Goal: Task Accomplishment & Management: Manage account settings

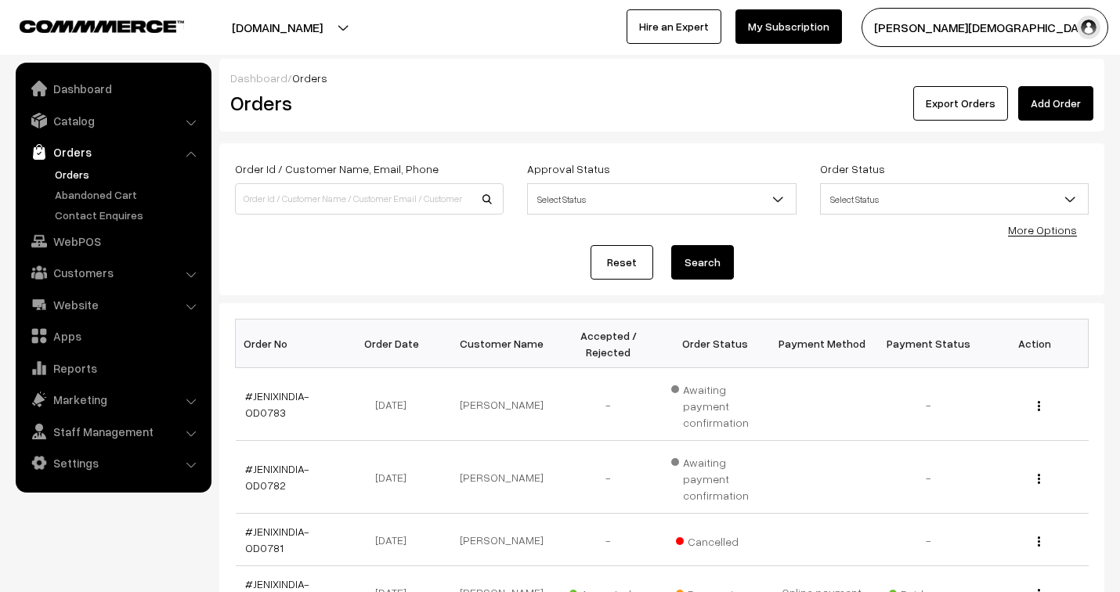
scroll to position [174, 0]
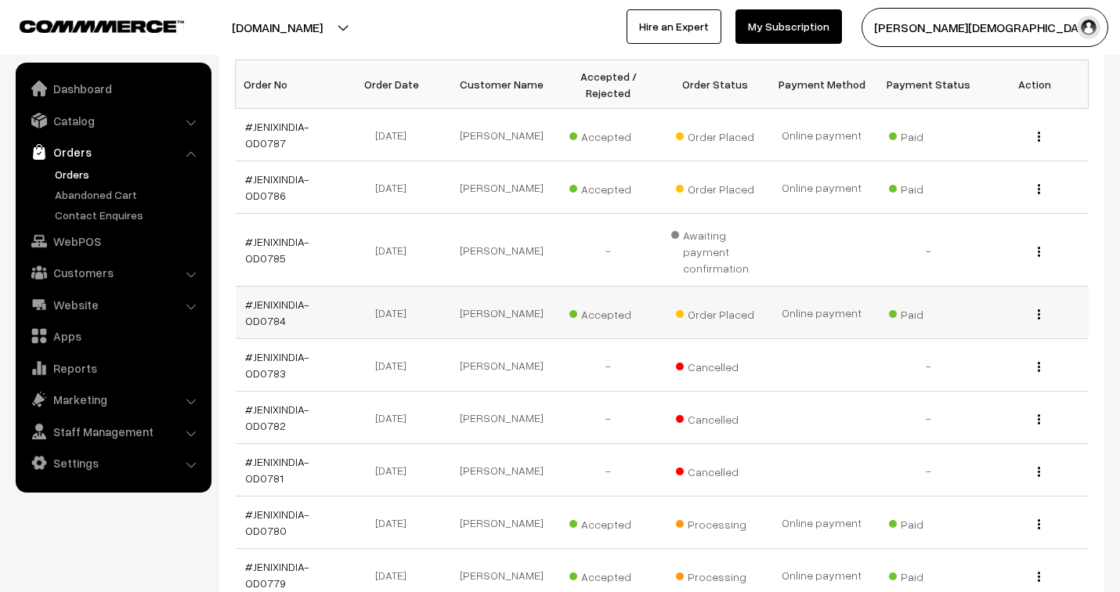
scroll to position [259, 0]
click at [262, 306] on link "#JENIXINDIA-OD0784" at bounding box center [277, 313] width 64 height 30
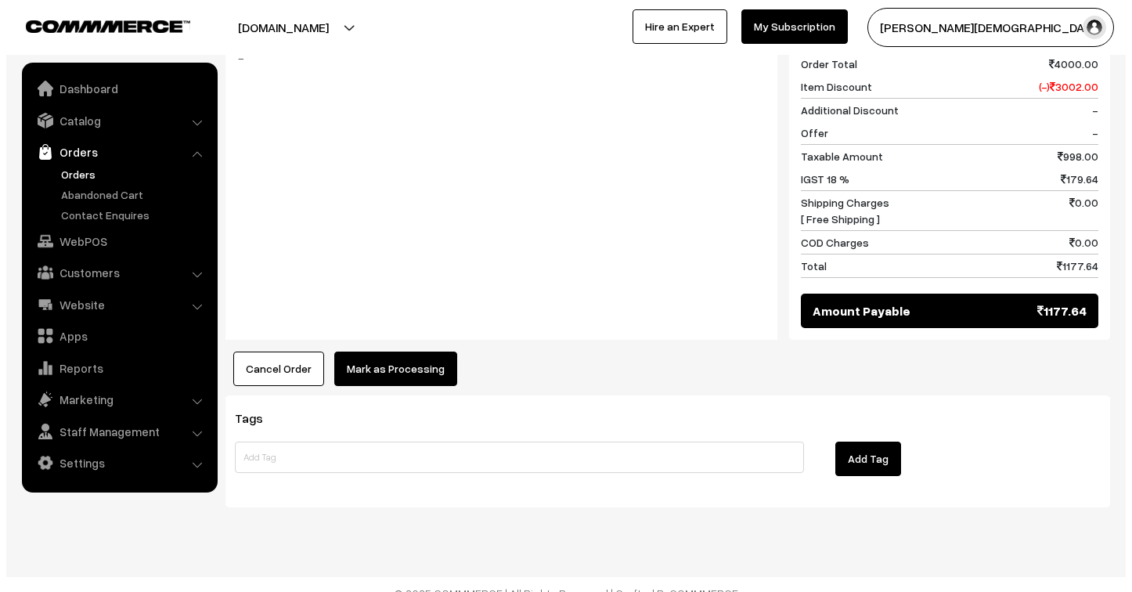
scroll to position [824, 0]
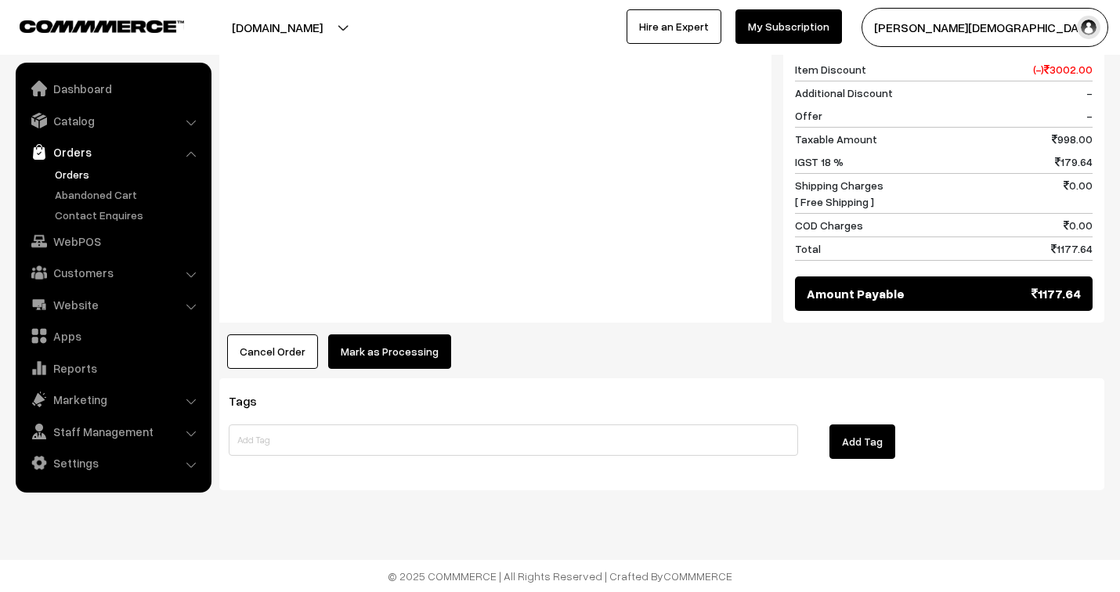
click at [402, 355] on button "Mark as Processing" at bounding box center [389, 351] width 123 height 34
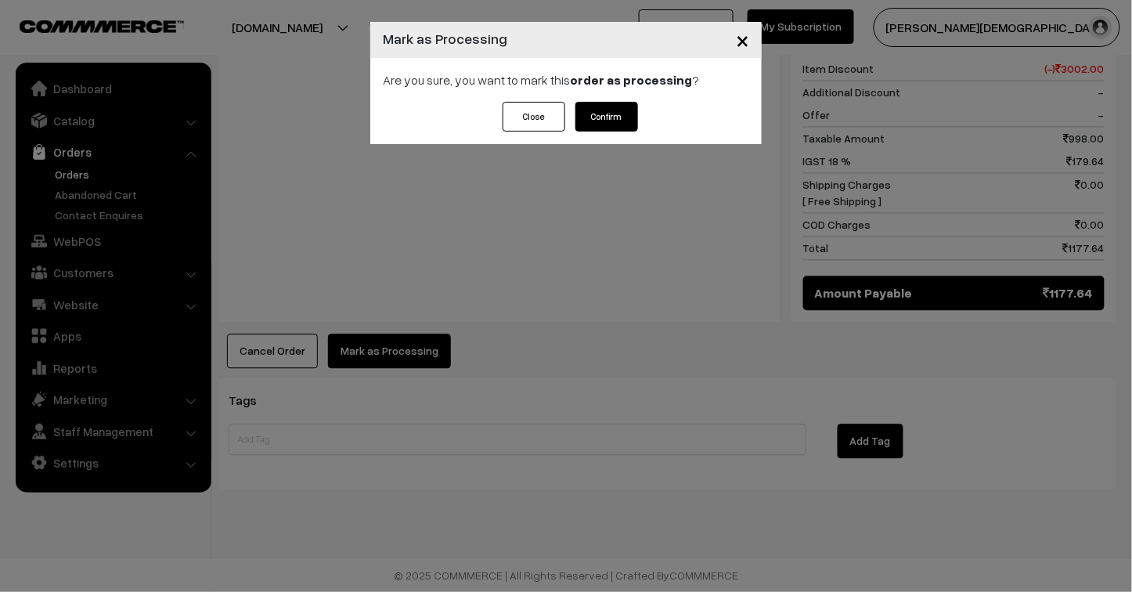
click at [609, 114] on button "Confirm" at bounding box center [606, 117] width 63 height 30
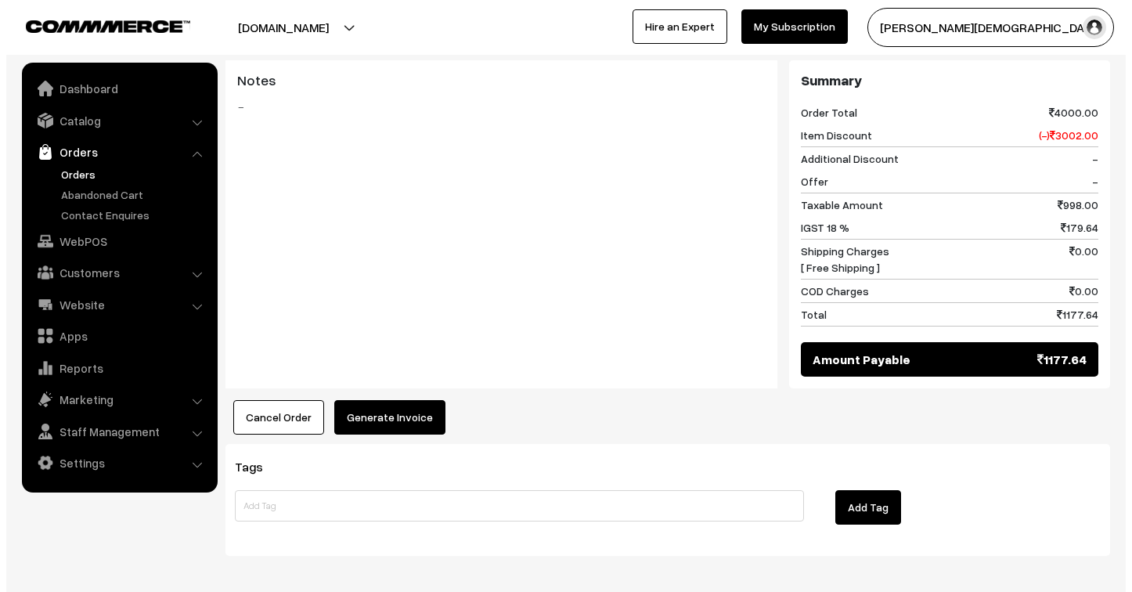
scroll to position [824, 0]
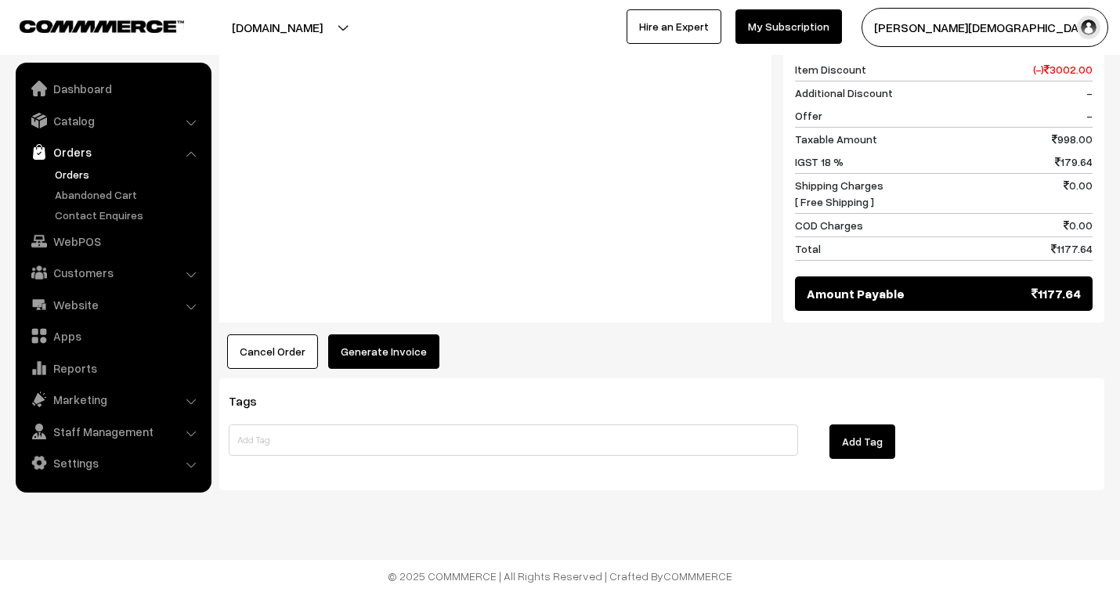
click at [411, 351] on button "Generate Invoice" at bounding box center [383, 351] width 111 height 34
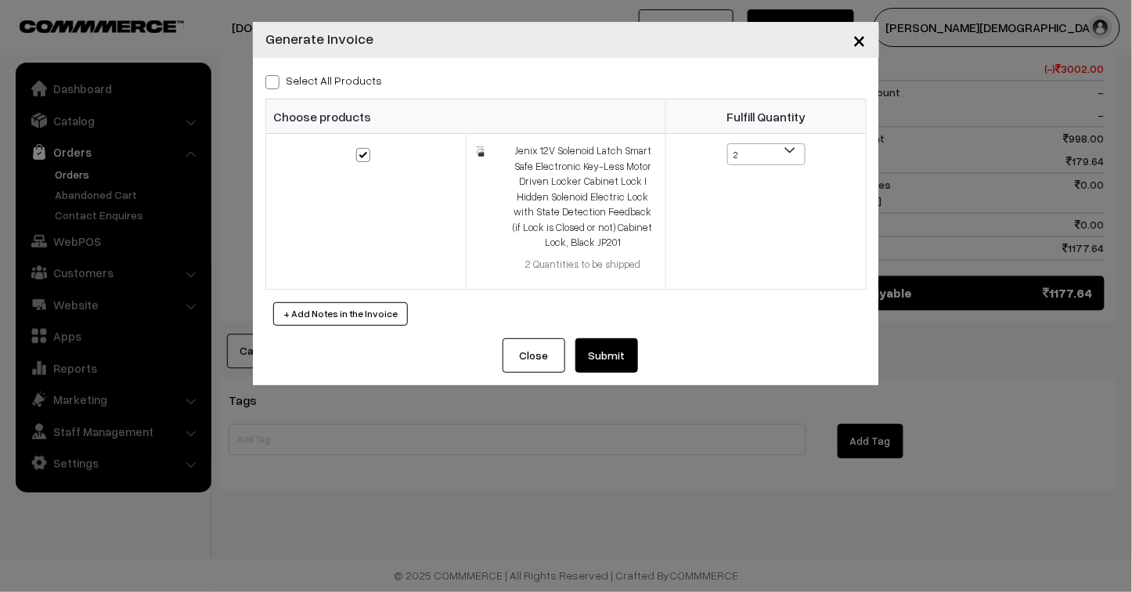
click at [608, 355] on button "Submit" at bounding box center [606, 355] width 63 height 34
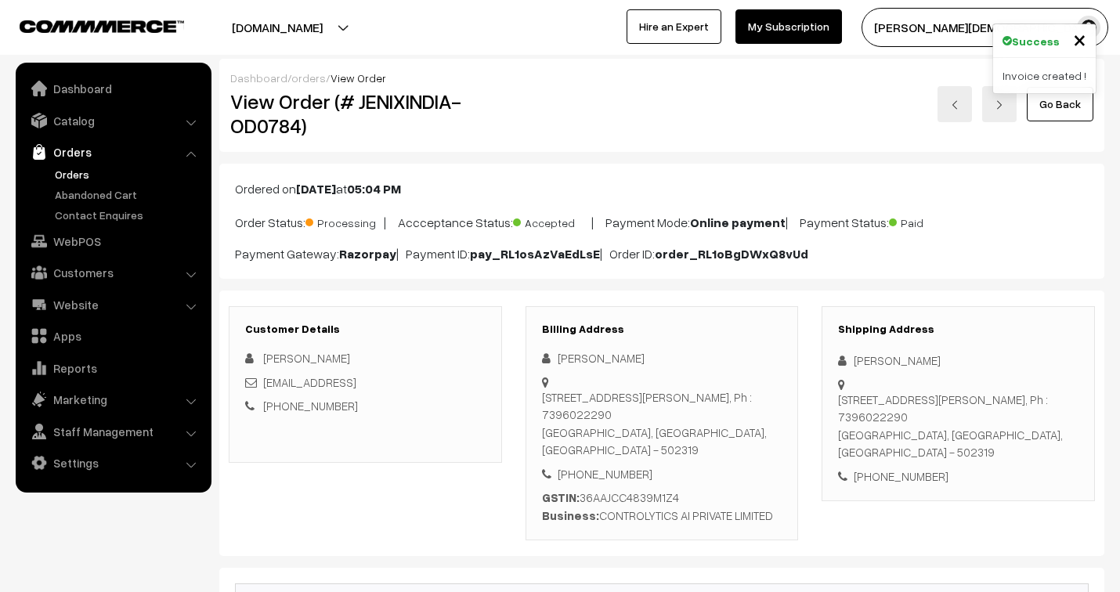
click at [318, 74] on link "orders" at bounding box center [308, 77] width 34 height 13
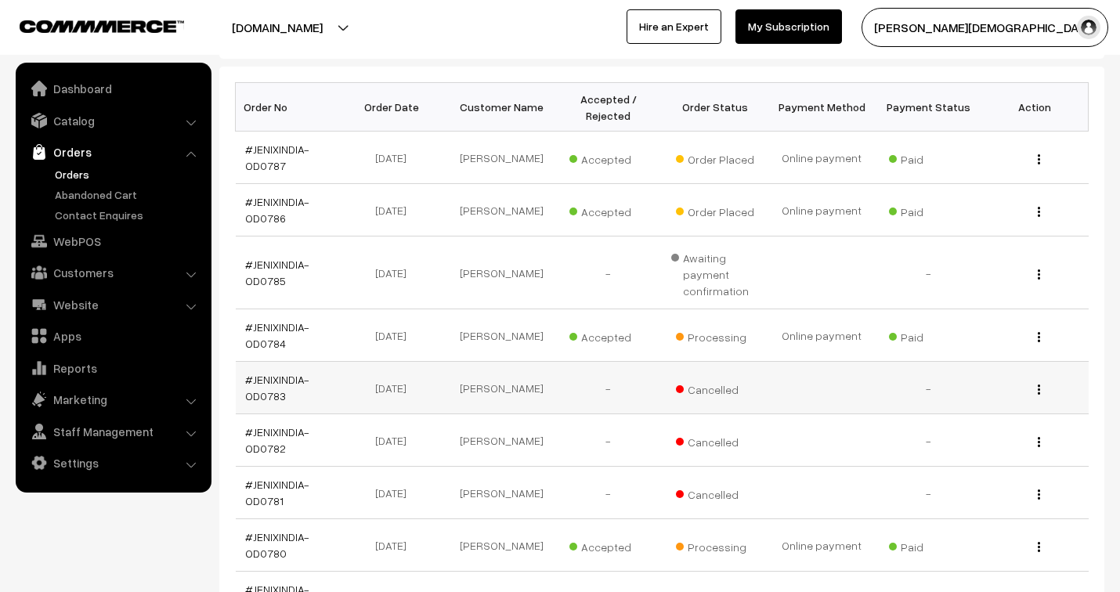
scroll to position [261, 0]
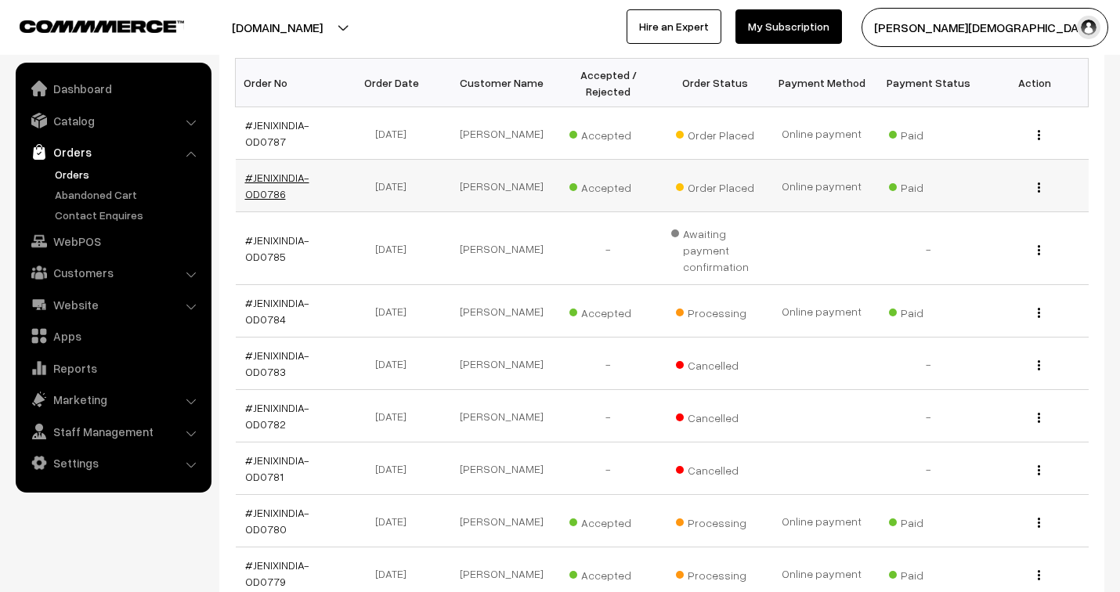
click at [275, 181] on link "#JENIXINDIA-OD0786" at bounding box center [277, 186] width 64 height 30
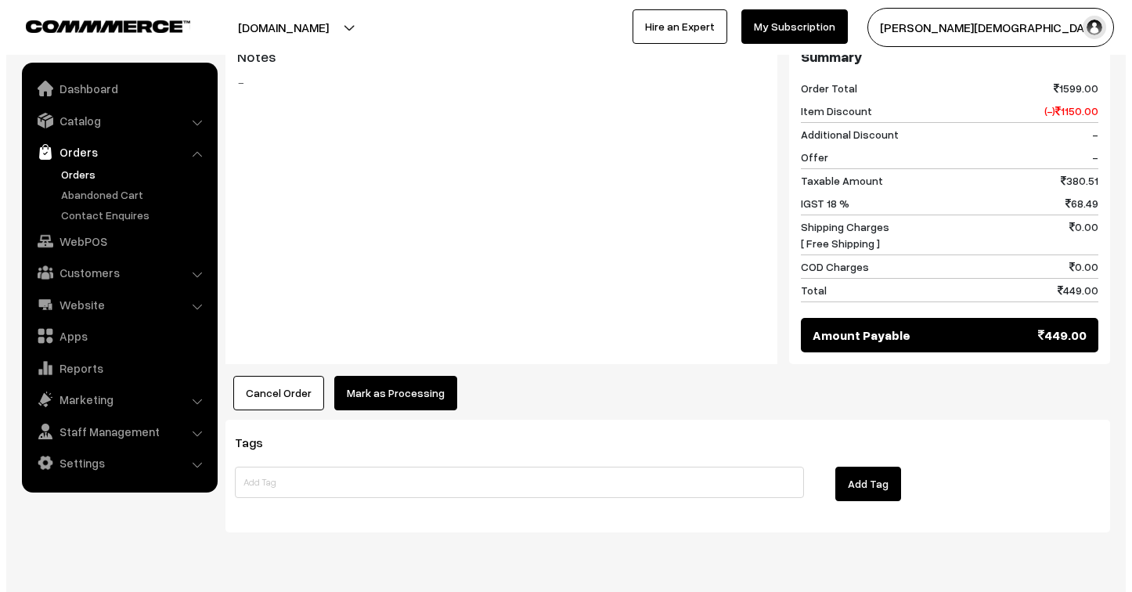
scroll to position [698, 0]
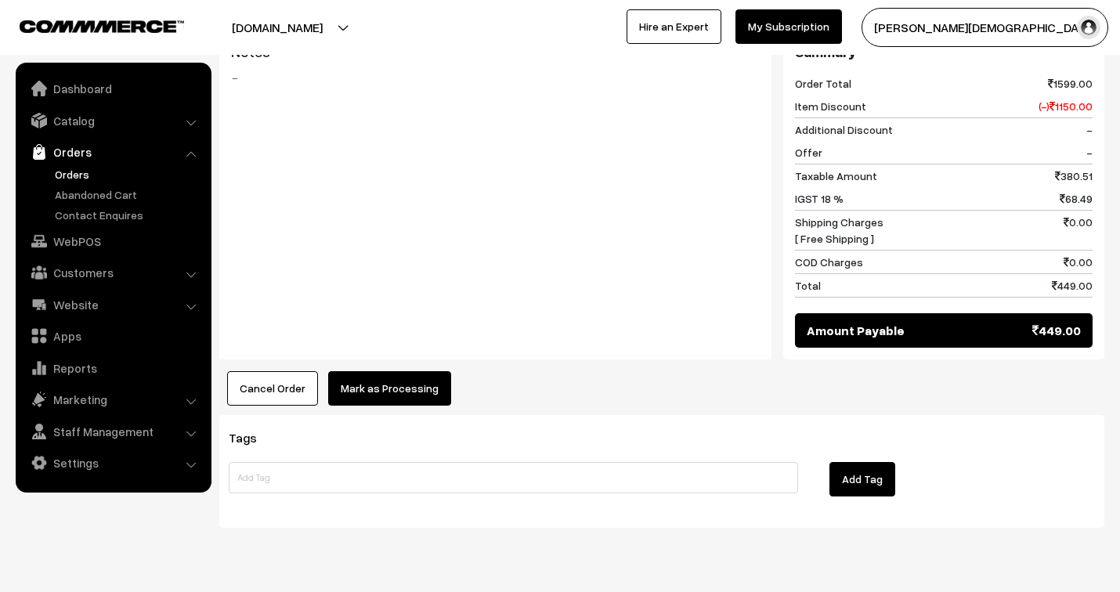
click at [402, 371] on button "Mark as Processing" at bounding box center [389, 388] width 123 height 34
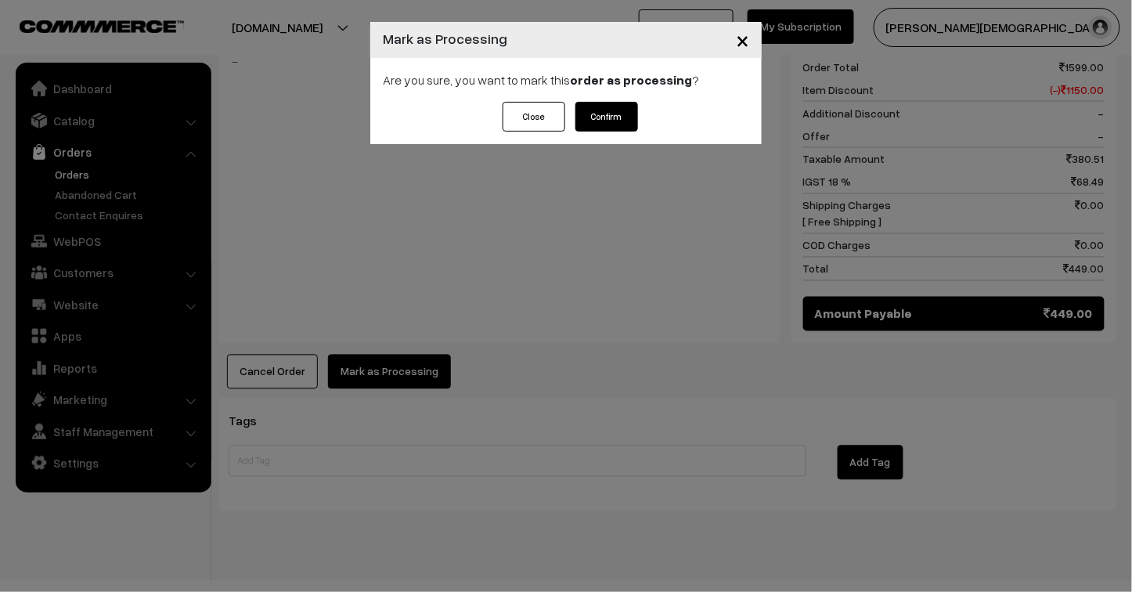
click at [615, 117] on button "Confirm" at bounding box center [606, 117] width 63 height 30
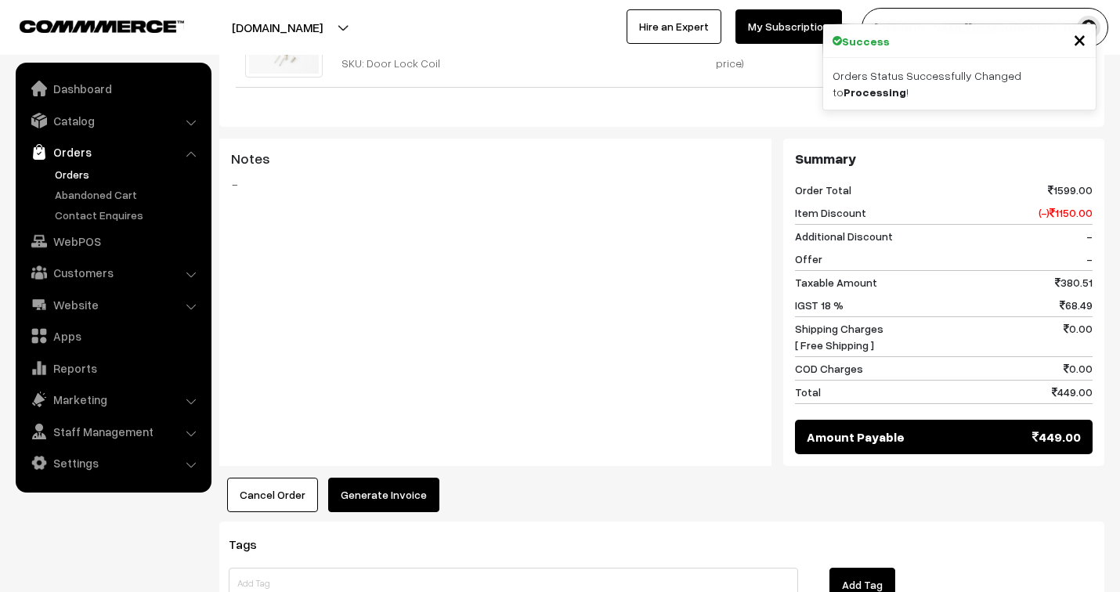
scroll to position [693, 0]
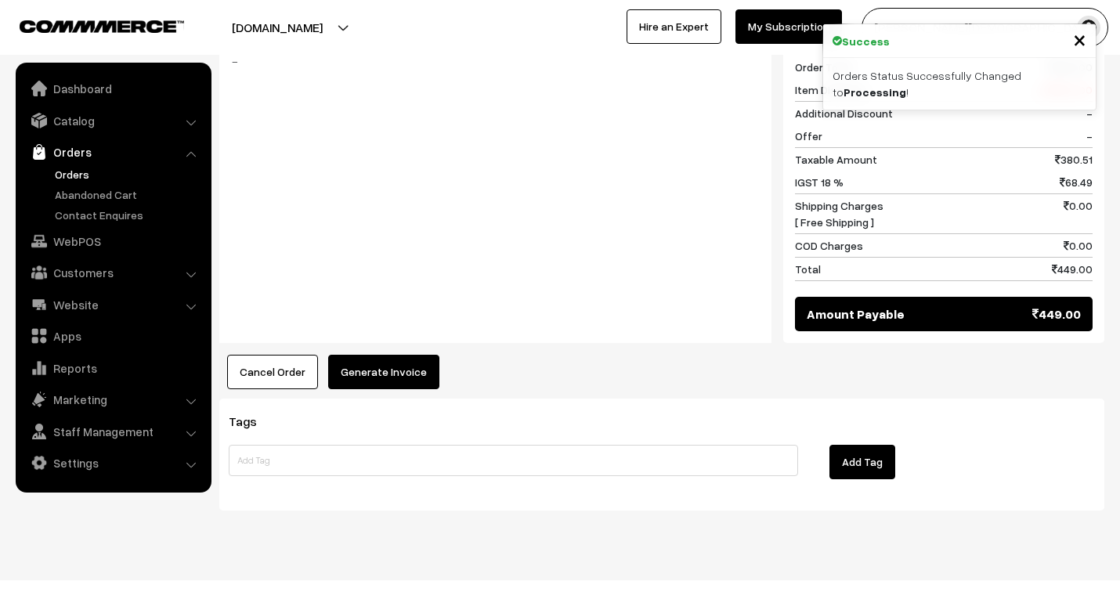
click at [418, 357] on button "Generate Invoice" at bounding box center [383, 372] width 111 height 34
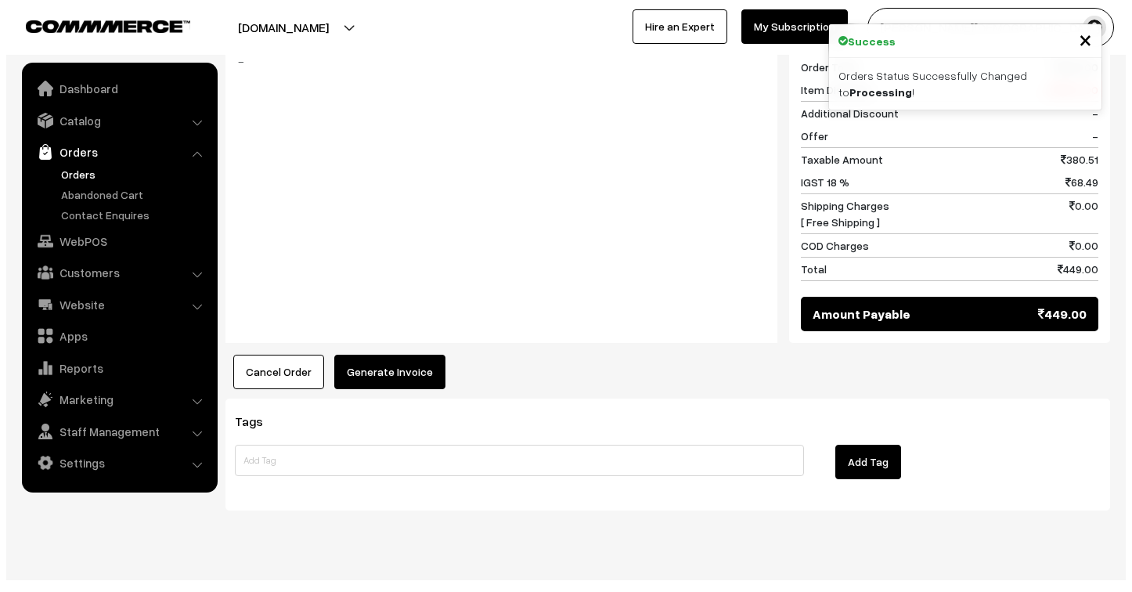
scroll to position [694, 0]
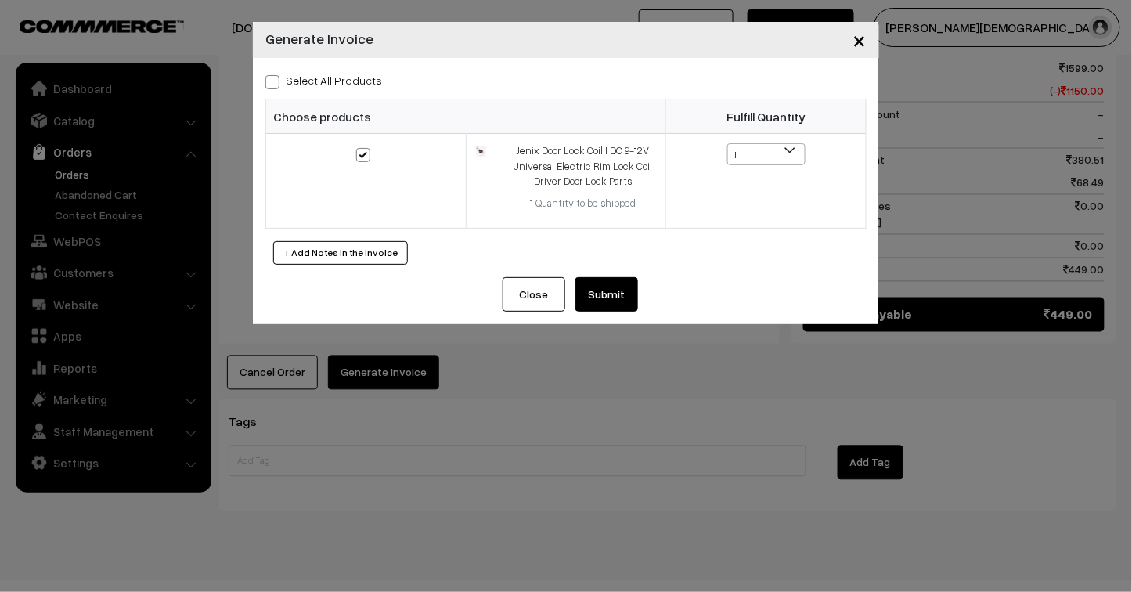
click at [604, 299] on button "Submit" at bounding box center [606, 294] width 63 height 34
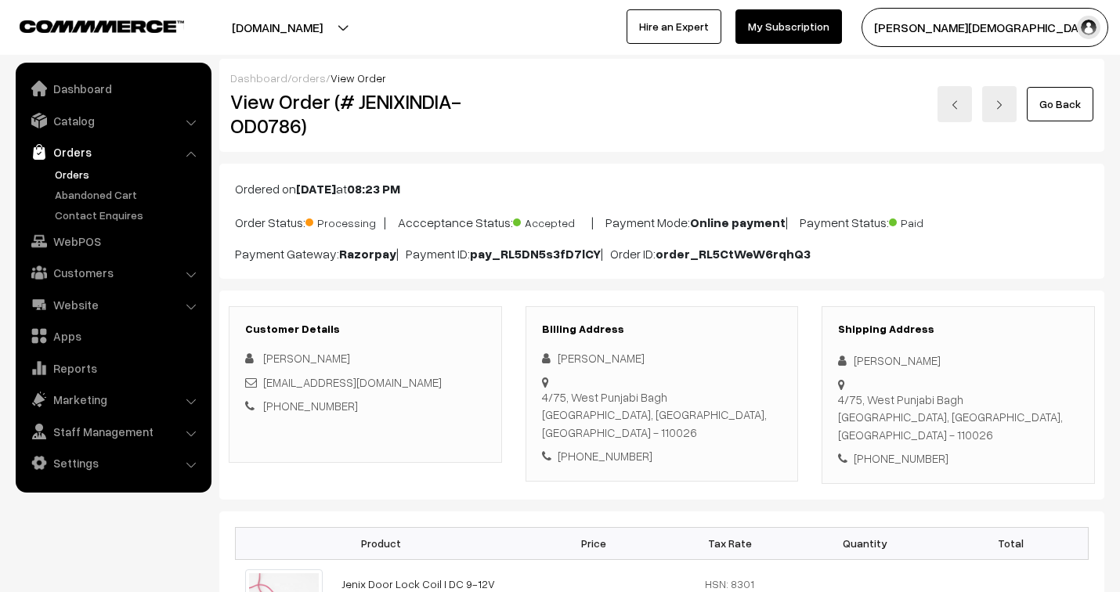
click at [305, 77] on link "orders" at bounding box center [308, 77] width 34 height 13
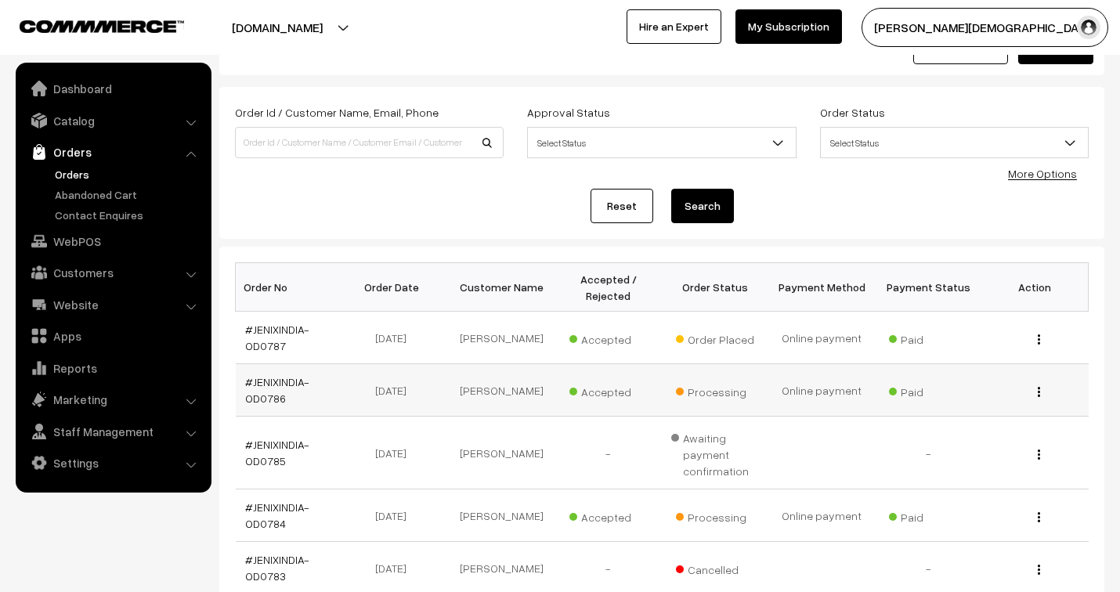
scroll to position [87, 0]
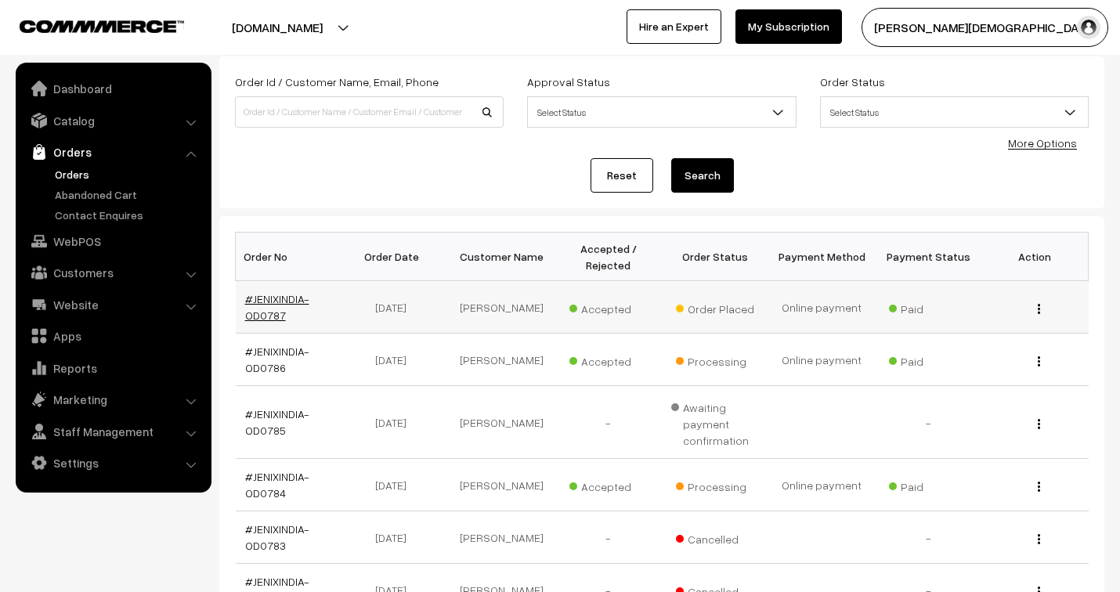
click at [287, 302] on link "#JENIXINDIA-OD0787" at bounding box center [277, 307] width 64 height 30
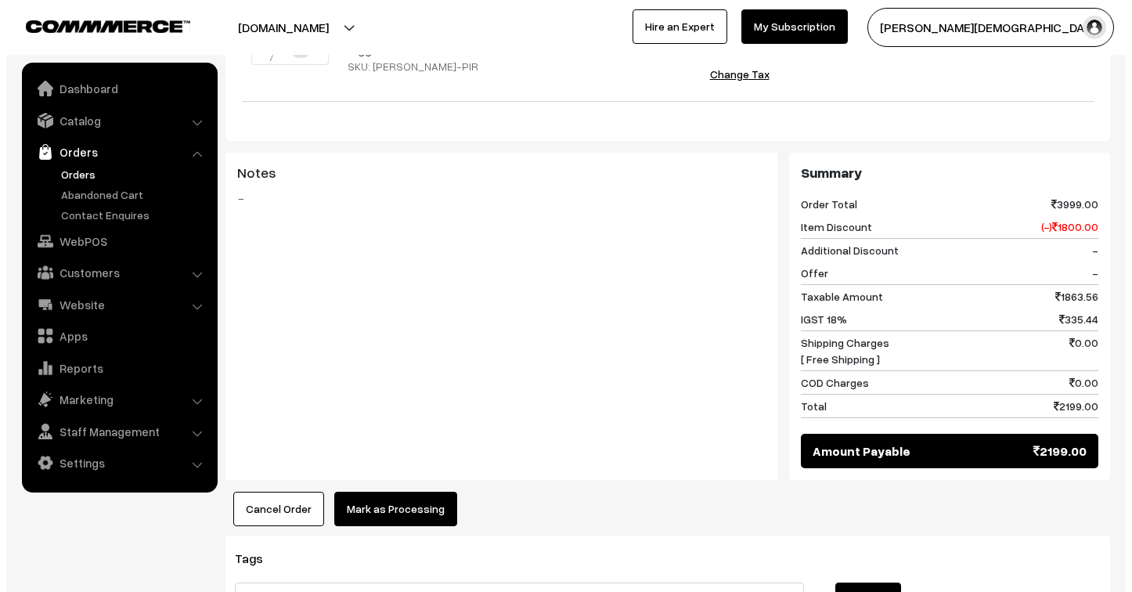
scroll to position [608, 0]
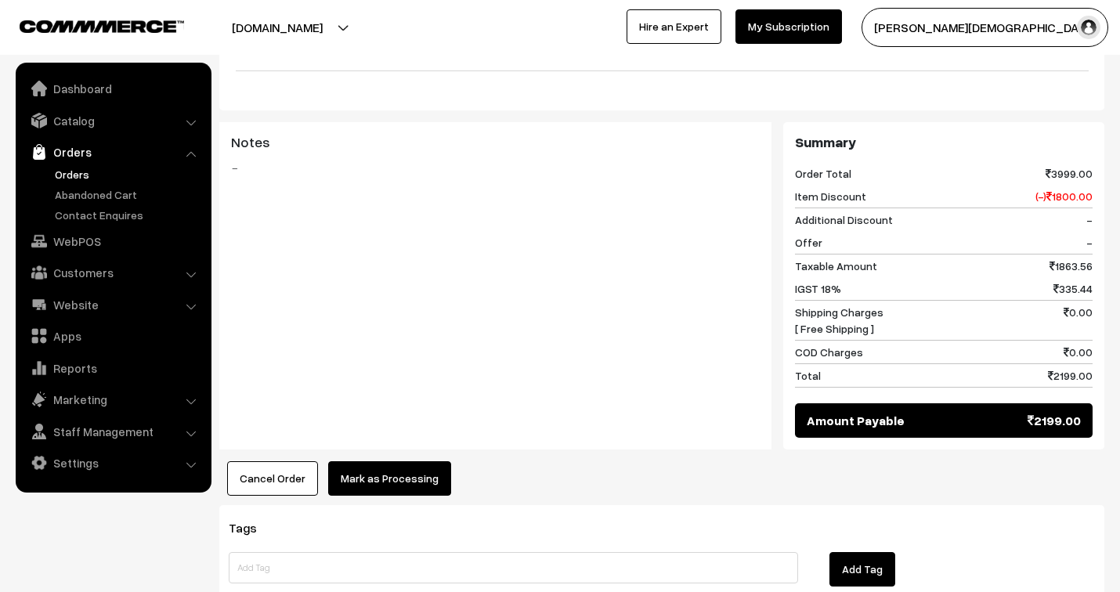
click at [390, 474] on button "Mark as Processing" at bounding box center [389, 478] width 123 height 34
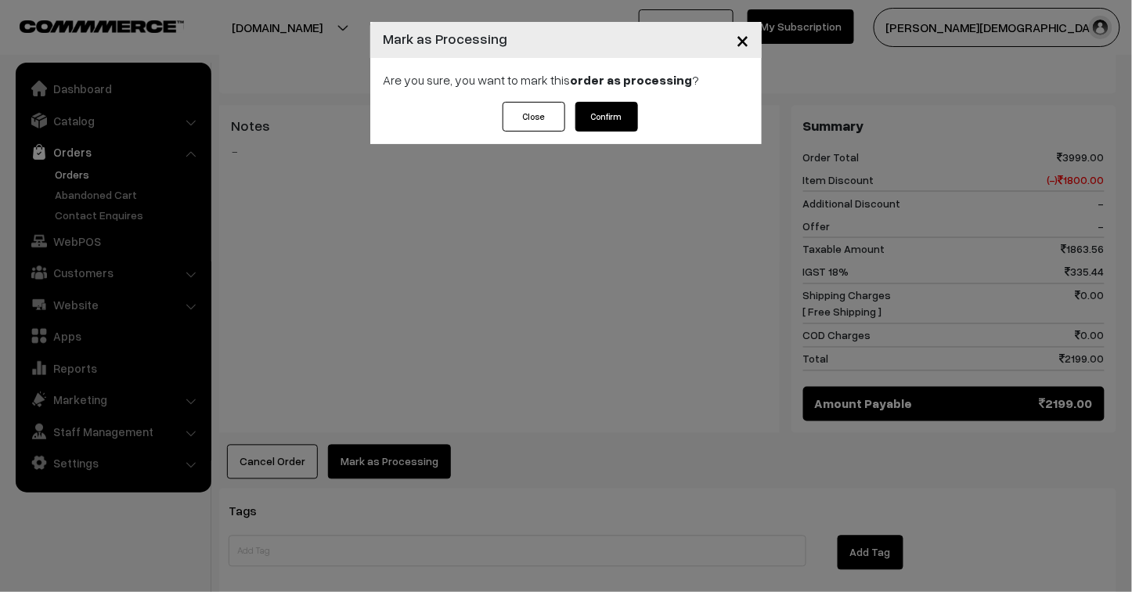
click at [597, 120] on button "Confirm" at bounding box center [606, 117] width 63 height 30
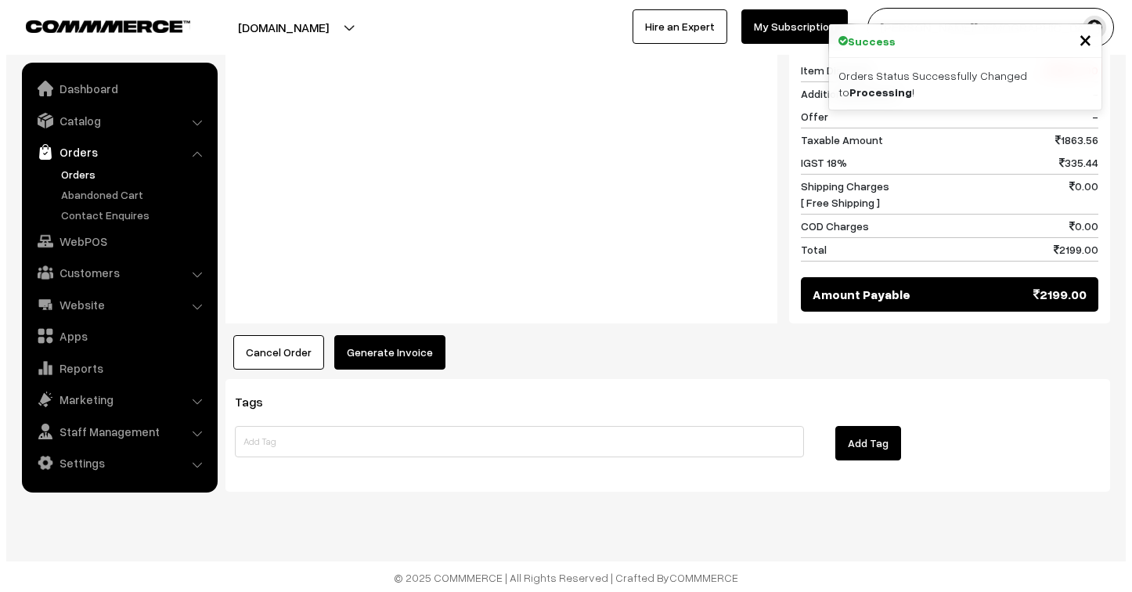
scroll to position [701, 0]
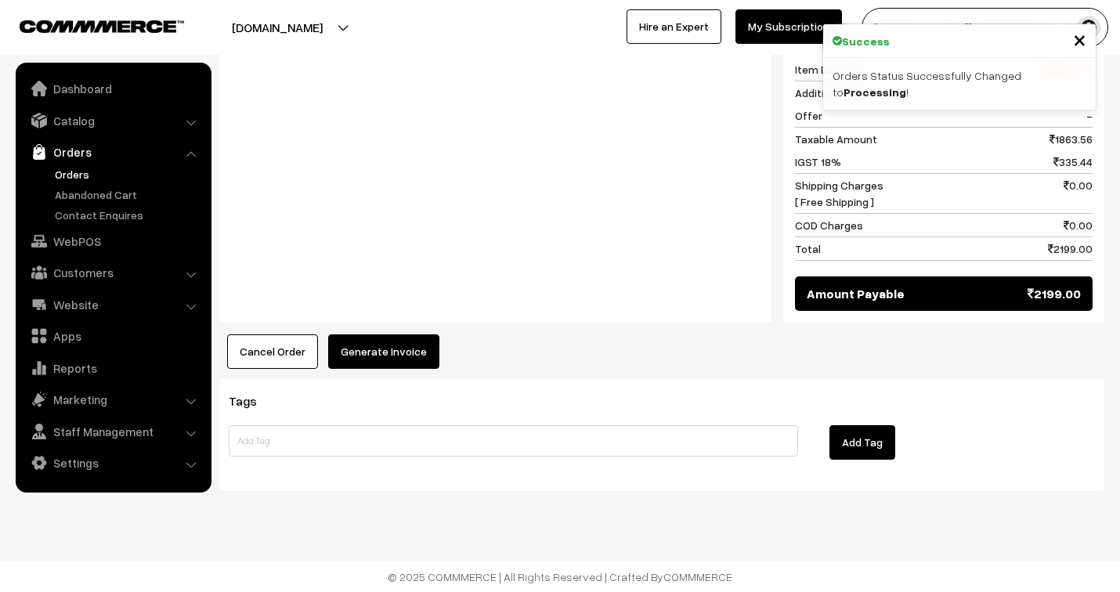
click at [406, 350] on button "Generate Invoice" at bounding box center [383, 351] width 111 height 34
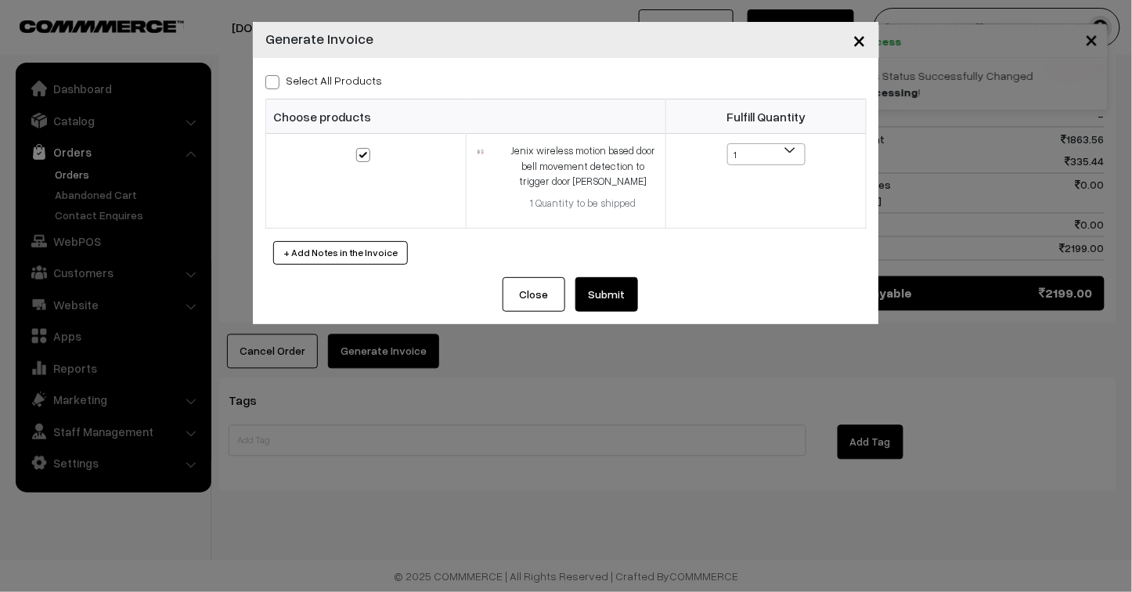
click at [608, 294] on button "Submit" at bounding box center [606, 294] width 63 height 34
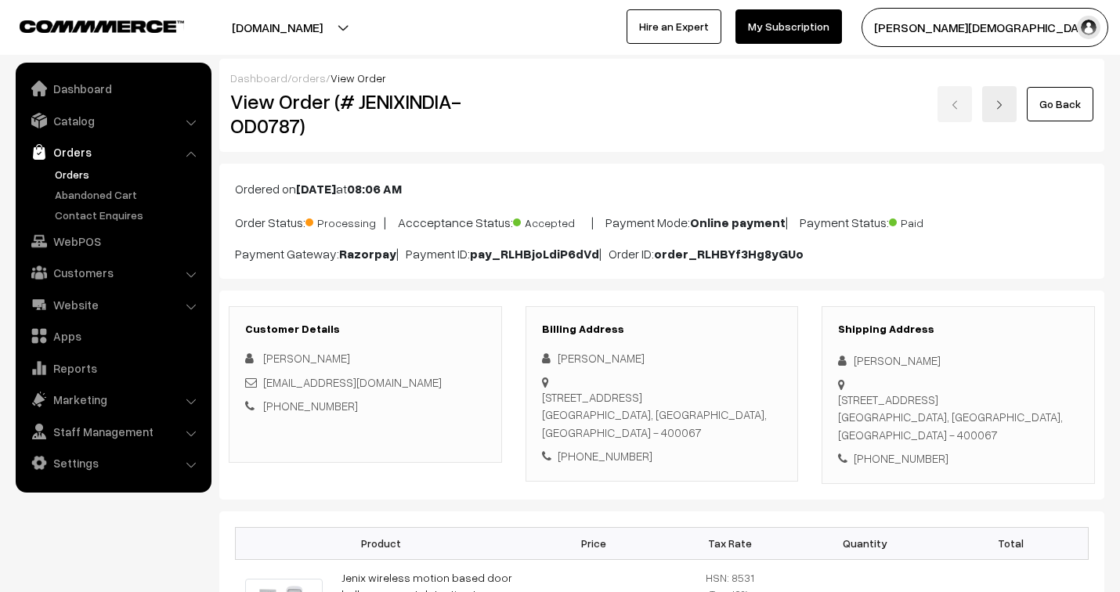
scroll to position [701, 0]
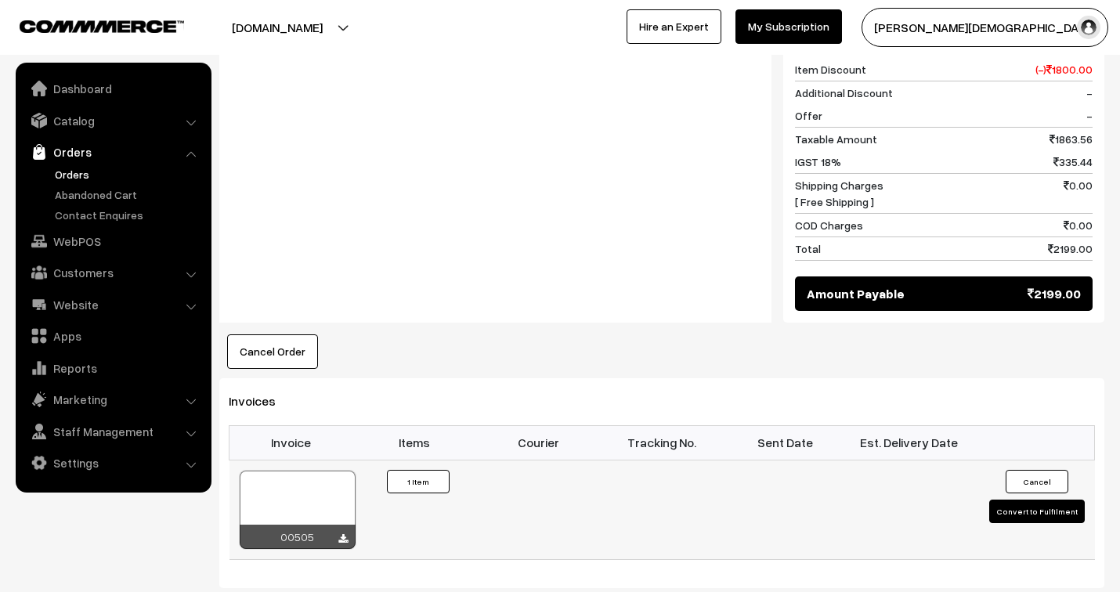
click at [334, 510] on div at bounding box center [298, 510] width 116 height 78
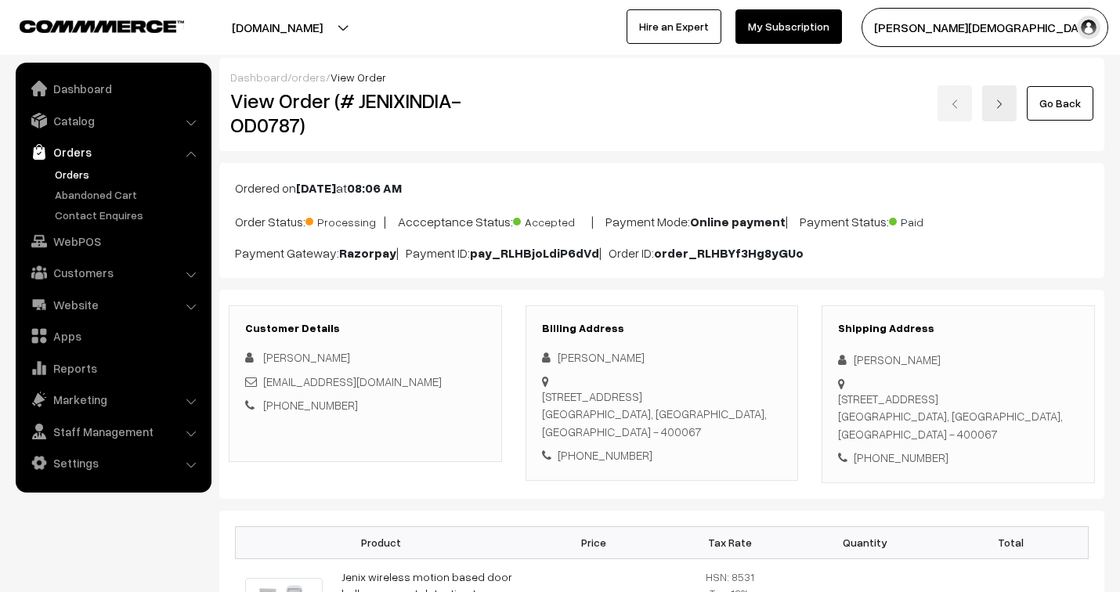
scroll to position [0, 0]
click at [301, 75] on link "orders" at bounding box center [308, 77] width 34 height 13
